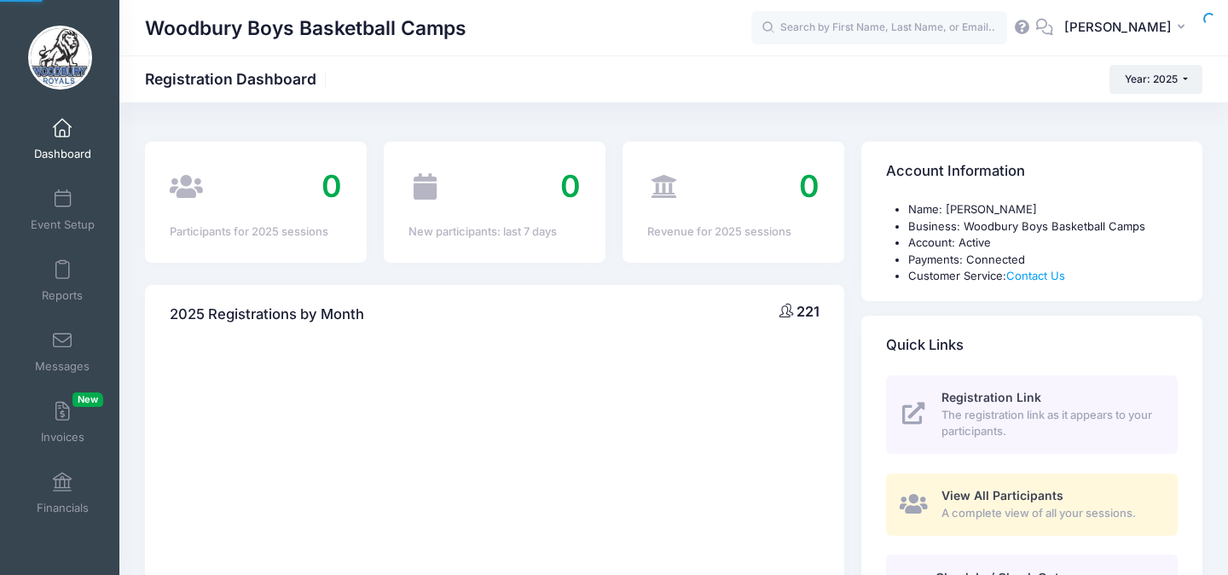
select select
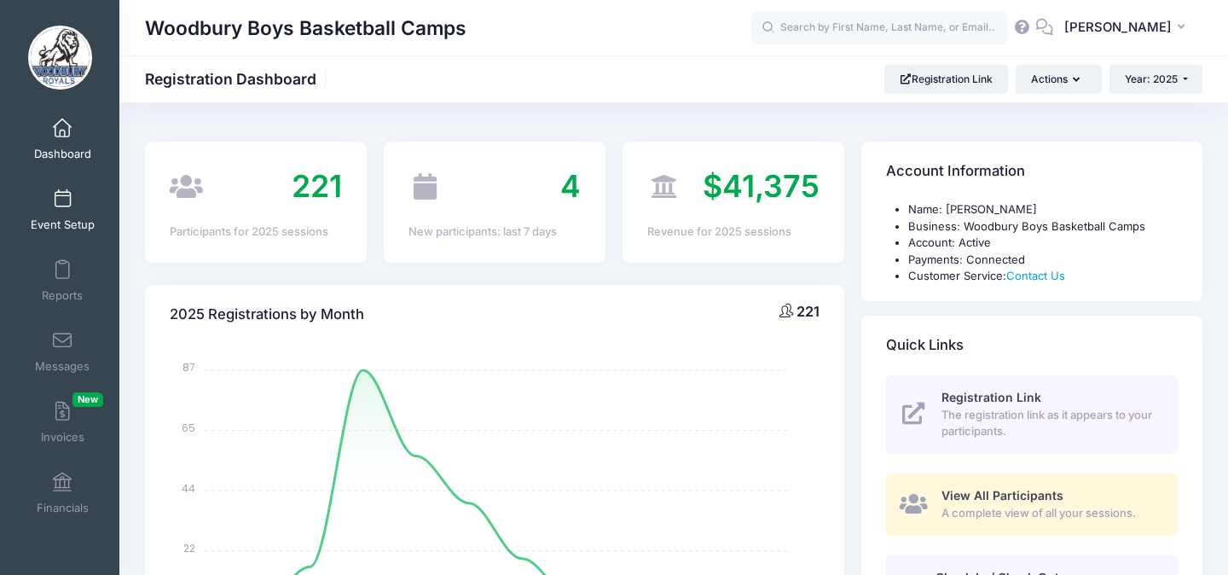
click at [59, 213] on link "Event Setup" at bounding box center [62, 210] width 81 height 60
